Goal: Transaction & Acquisition: Purchase product/service

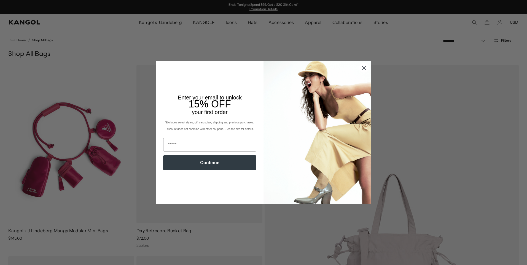
click at [365, 67] on circle "Close dialog" at bounding box center [363, 67] width 9 height 9
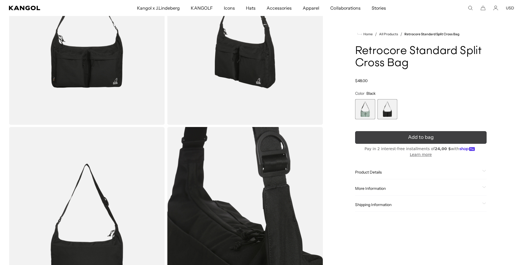
click at [428, 141] on span "Add to bag" at bounding box center [421, 137] width 26 height 7
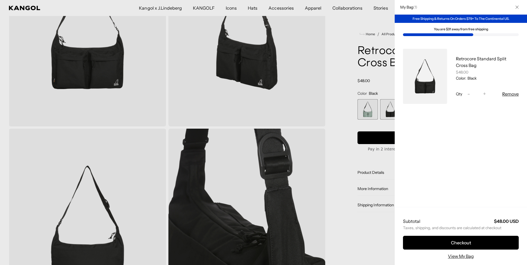
drag, startPoint x: 520, startPoint y: 5, endPoint x: 518, endPoint y: 9, distance: 4.6
click at [520, 6] on button "Close" at bounding box center [517, 7] width 14 height 14
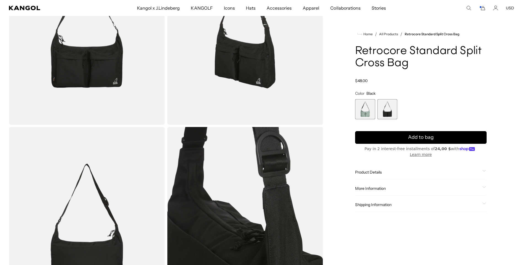
click at [370, 106] on span "1 of 2" at bounding box center [365, 109] width 20 height 20
